Goal: Task Accomplishment & Management: Manage account settings

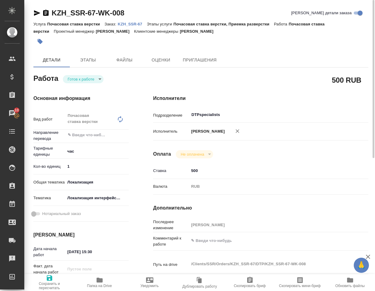
click at [86, 76] on body "🙏 .cls-1 fill:#fff; AWATERA Klimentovskiy [PERSON_NAME] Спецификации Заказы 10 …" at bounding box center [187, 145] width 375 height 291
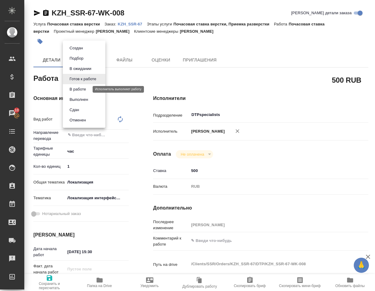
click at [80, 89] on button "В работе" at bounding box center [78, 89] width 20 height 7
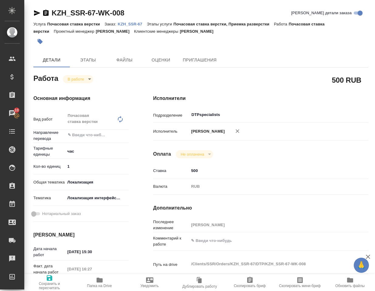
type textarea "x"
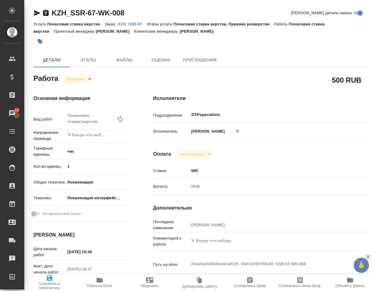
type textarea "x"
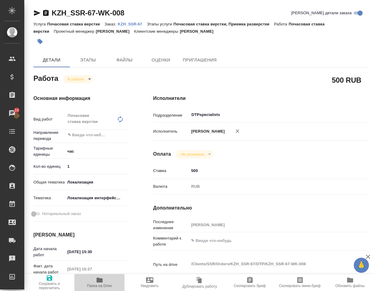
click at [101, 279] on icon "button" at bounding box center [99, 280] width 6 height 5
click at [81, 78] on body "🙏 .cls-1 fill:#fff; AWATERA Klimentovskiy [PERSON_NAME] Спецификации Заказы 10 …" at bounding box center [187, 145] width 375 height 291
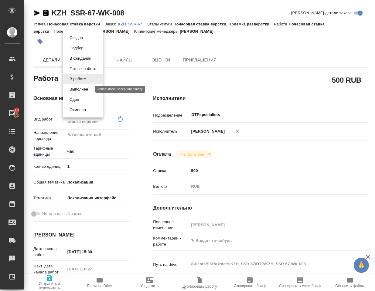
click at [82, 90] on button "Выполнен" at bounding box center [79, 89] width 22 height 7
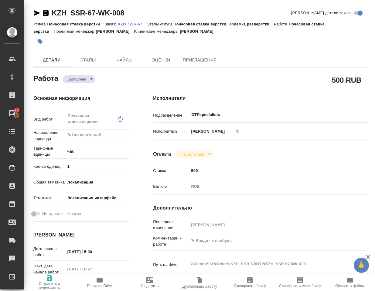
type textarea "x"
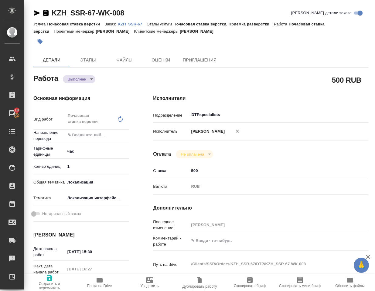
type textarea "x"
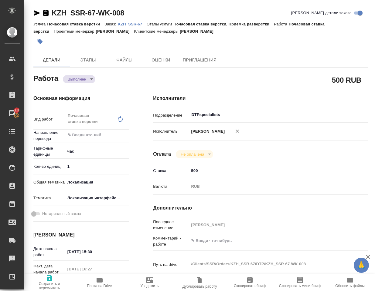
type textarea "x"
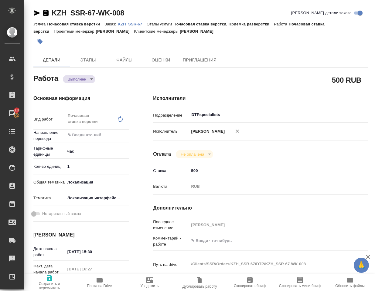
type textarea "x"
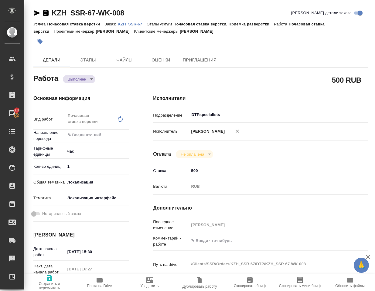
scroll to position [30, 0]
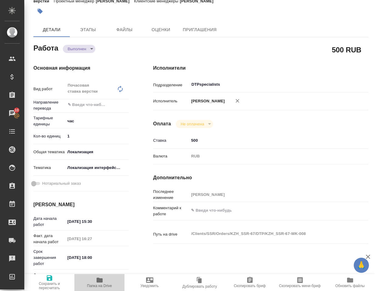
click at [99, 281] on icon "button" at bounding box center [99, 280] width 6 height 5
